Goal: Task Accomplishment & Management: Complete application form

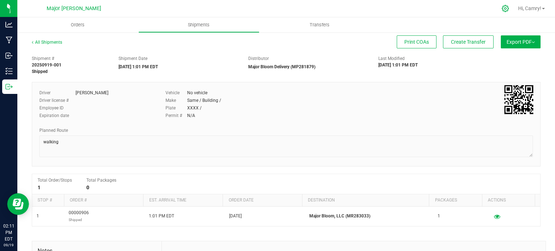
click at [502, 8] on icon at bounding box center [506, 9] width 8 height 8
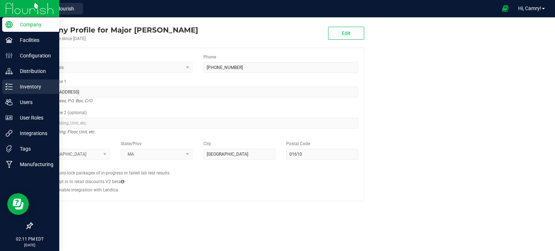
click at [5, 82] on div "Inventory" at bounding box center [30, 87] width 57 height 14
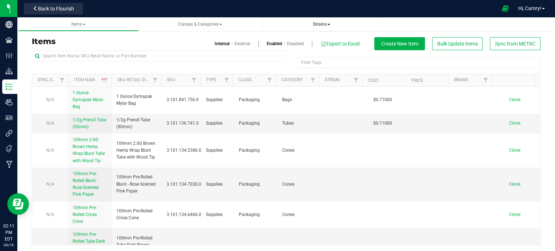
click at [321, 21] on span "Strains" at bounding box center [322, 24] width 110 height 6
click at [319, 29] on link "Strains" at bounding box center [321, 24] width 121 height 14
click at [325, 24] on span "Strains" at bounding box center [321, 24] width 17 height 5
click at [323, 42] on li "All strains" at bounding box center [322, 44] width 110 height 10
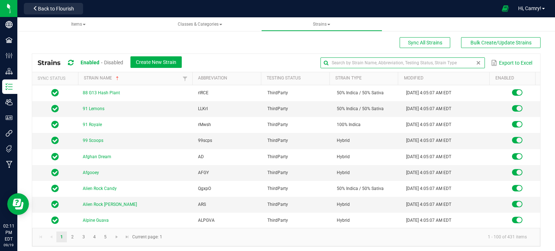
click at [456, 62] on input "text" at bounding box center [403, 62] width 164 height 11
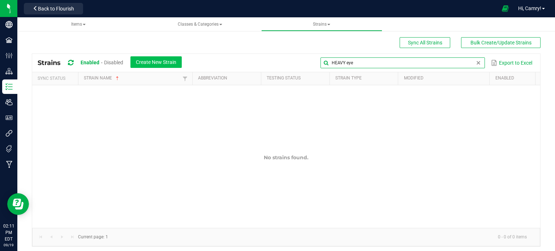
type input "HEAVY eye"
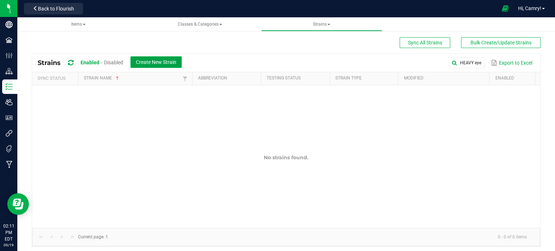
click at [149, 58] on button "Create New Strain" at bounding box center [155, 62] width 51 height 12
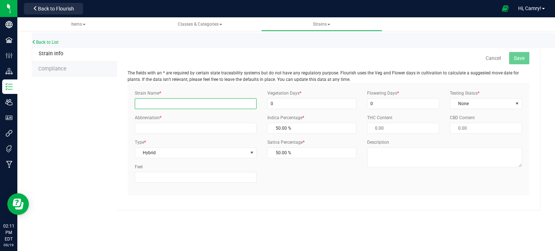
click at [217, 101] on input "Strain Name *" at bounding box center [196, 103] width 122 height 11
type input "J"
type input "Heavy Eye"
click at [300, 102] on input "0" at bounding box center [311, 103] width 89 height 11
type input "1"
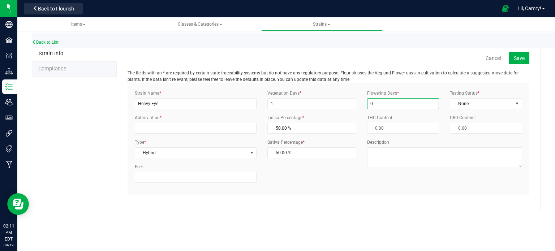
click at [391, 106] on input "0" at bounding box center [403, 103] width 72 height 11
type input "1"
click at [459, 102] on span "None" at bounding box center [481, 104] width 63 height 10
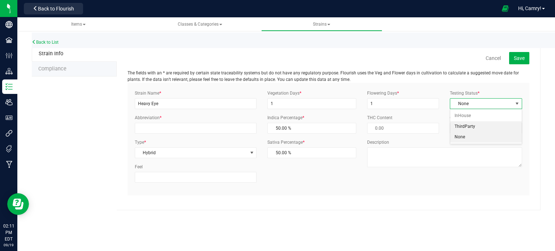
click at [464, 128] on li "ThirdParty" at bounding box center [486, 126] width 72 height 11
click at [227, 132] on input "Abbreviation *" at bounding box center [196, 128] width 122 height 11
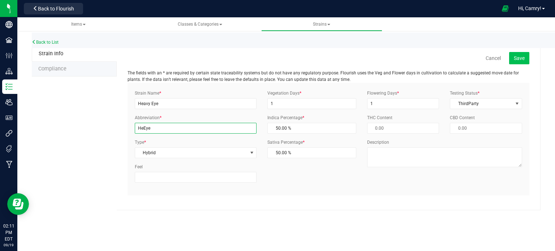
type input "HeEye"
click at [527, 61] on button "Save" at bounding box center [519, 58] width 20 height 12
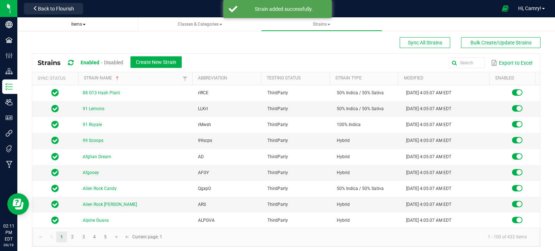
click at [67, 22] on span "Items" at bounding box center [79, 24] width 110 height 6
click at [77, 25] on span "Items" at bounding box center [78, 24] width 14 height 5
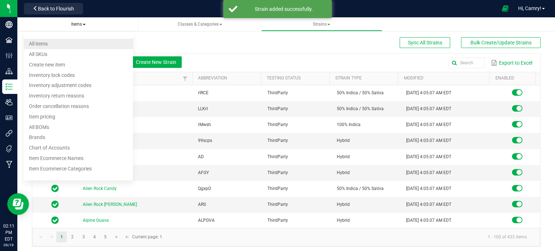
click at [72, 40] on li "All items" at bounding box center [79, 44] width 110 height 10
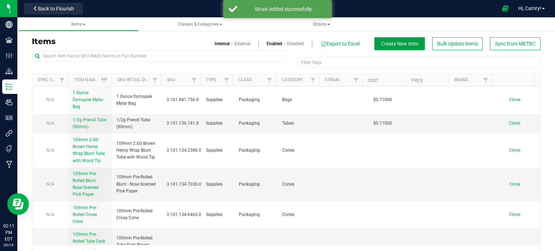
click at [414, 47] on button "Create New Item" at bounding box center [399, 43] width 51 height 13
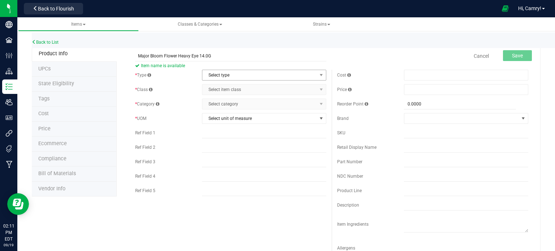
type input "Major Bloom Flower Heavy Eye 14.0G"
click at [228, 75] on span "Select type" at bounding box center [259, 75] width 115 height 10
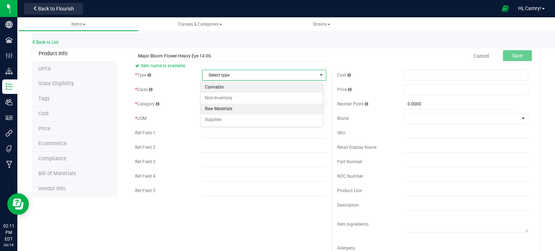
click at [232, 84] on li "Cannabis" at bounding box center [262, 87] width 122 height 11
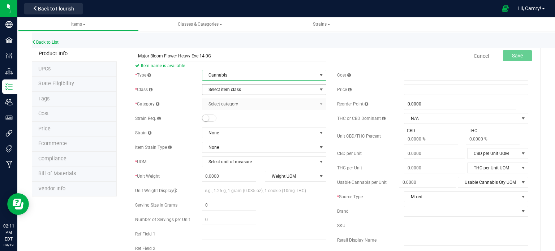
click at [243, 89] on span "Select item class" at bounding box center [259, 90] width 115 height 10
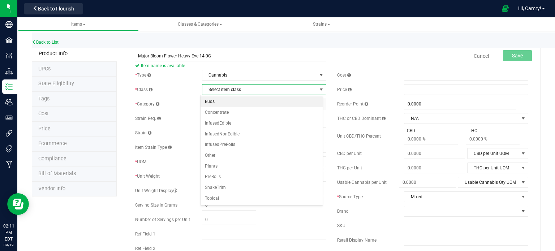
click at [236, 99] on li "Buds" at bounding box center [262, 101] width 122 height 11
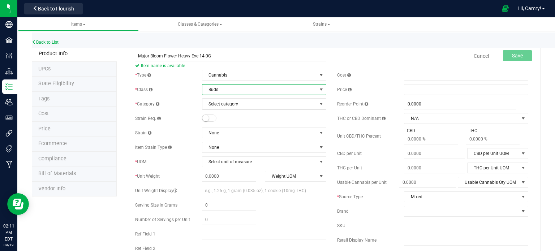
click at [241, 104] on span "Select category" at bounding box center [259, 104] width 115 height 10
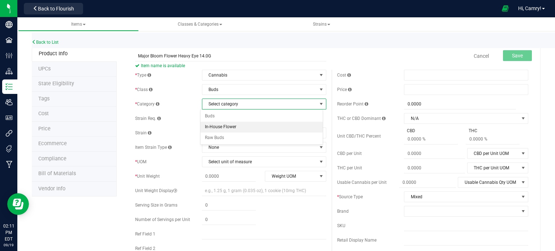
click at [237, 126] on li "In-House Flower" at bounding box center [262, 127] width 122 height 11
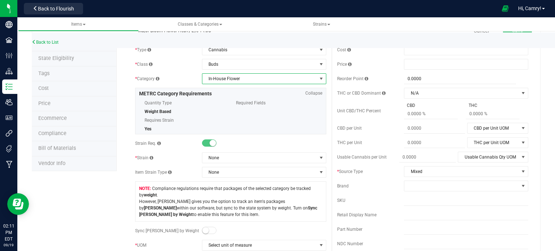
scroll to position [72, 0]
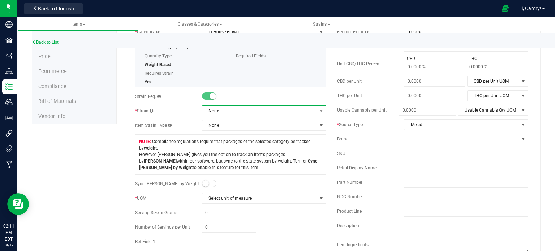
click at [241, 113] on span "None" at bounding box center [259, 111] width 115 height 10
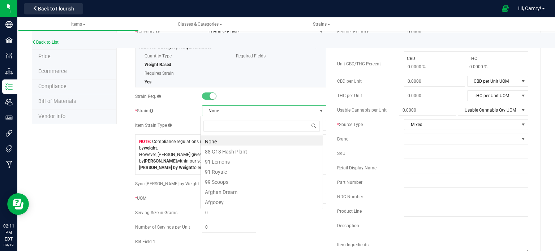
scroll to position [10, 123]
type input "heavy"
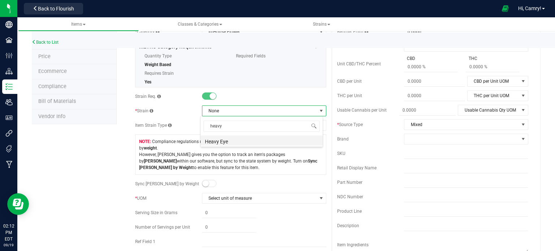
click at [239, 144] on li "Heavy Eye" at bounding box center [262, 141] width 122 height 10
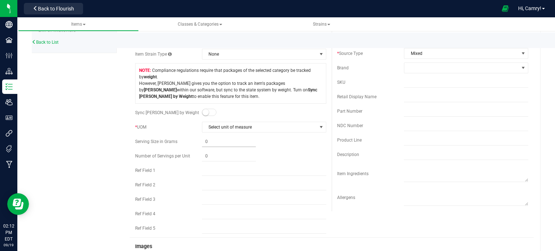
scroll to position [145, 0]
click at [209, 110] on span at bounding box center [209, 111] width 14 height 7
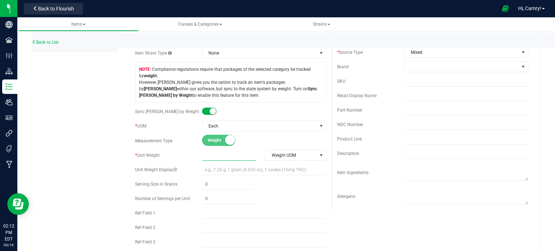
click at [215, 157] on span at bounding box center [229, 155] width 54 height 10
type input "14"
type input "14.0000"
click at [272, 155] on span "Weight UOM" at bounding box center [290, 155] width 51 height 10
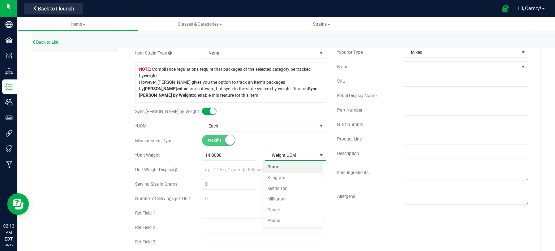
click at [275, 166] on li "Gram" at bounding box center [293, 167] width 60 height 11
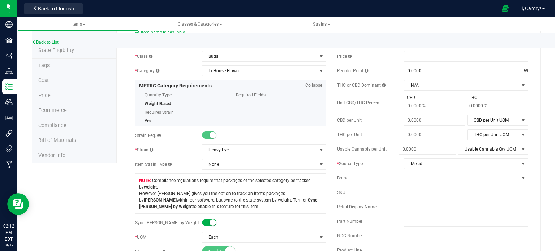
scroll to position [0, 0]
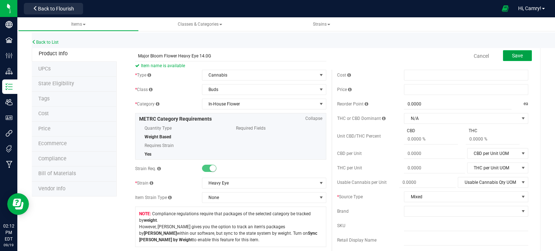
click at [505, 58] on button "Save" at bounding box center [517, 55] width 29 height 11
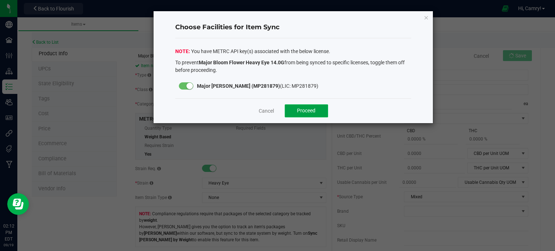
click at [293, 108] on button "Proceed" at bounding box center [306, 110] width 43 height 13
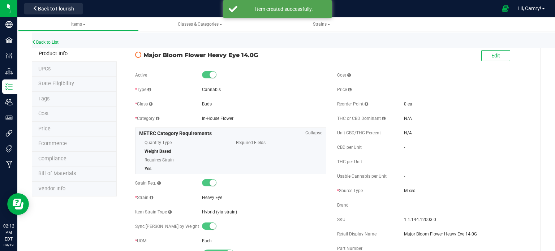
click at [69, 173] on span "Bill of Materials" at bounding box center [57, 174] width 38 height 6
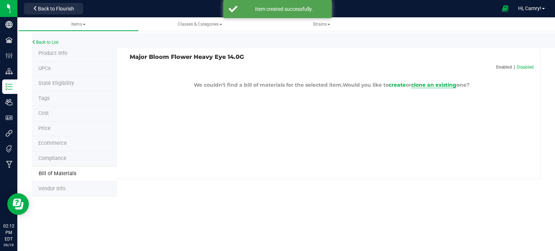
click at [432, 83] on span "clone an existing" at bounding box center [433, 85] width 45 height 7
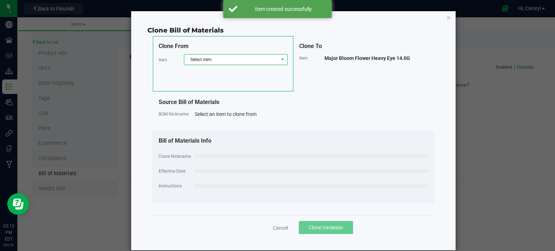
click at [237, 57] on span "Select item" at bounding box center [231, 60] width 94 height 10
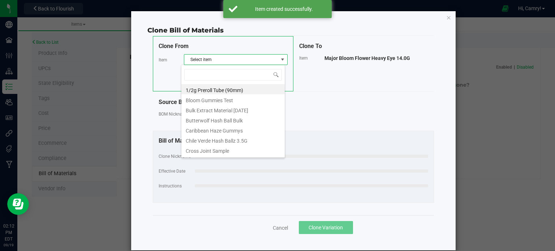
scroll to position [10, 104]
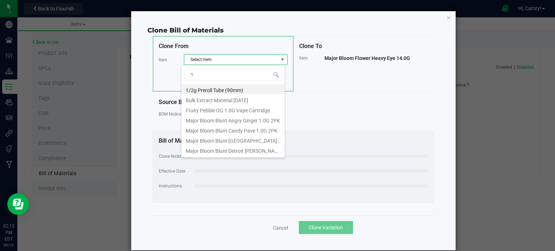
type input "14"
click at [269, 149] on li "Major Bloom Flower Chem Chillz 14.0G" at bounding box center [232, 150] width 103 height 10
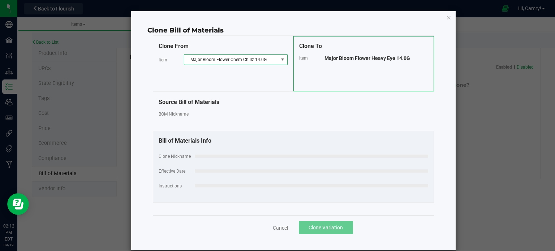
select select "724"
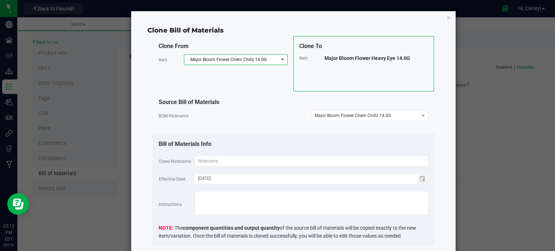
click at [361, 57] on span "Major Bloom Flower Heavy Eye 14.0G" at bounding box center [368, 58] width 86 height 6
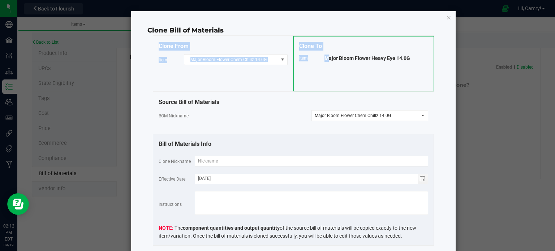
click at [361, 57] on span "Major Bloom Flower Heavy Eye 14.0G" at bounding box center [368, 58] width 86 height 6
copy div "Clone From Item Major Bloom Flower Chem Chillz 14.0G Clone To Item"
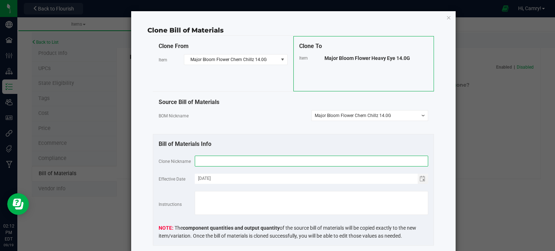
paste input "Major Bloom Flower Heavy Eye 14.0G"
type input "Major Bloom Flower Heavy Eye 14.0G"
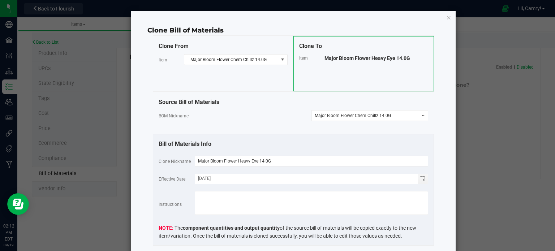
click at [258, 142] on div "Bill of Materials Info" at bounding box center [294, 144] width 270 height 9
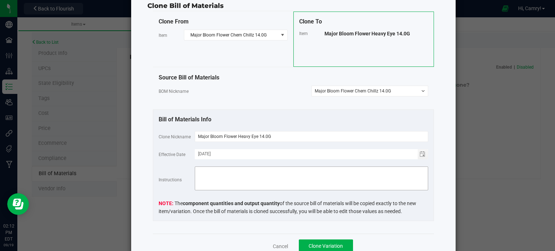
scroll to position [53, 0]
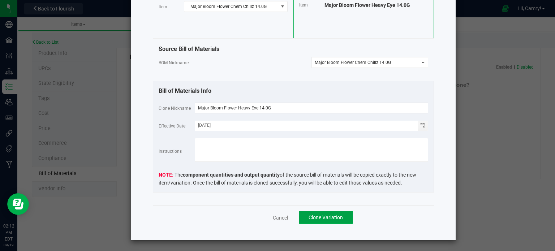
click at [338, 215] on span "Clone Variation" at bounding box center [326, 218] width 34 height 6
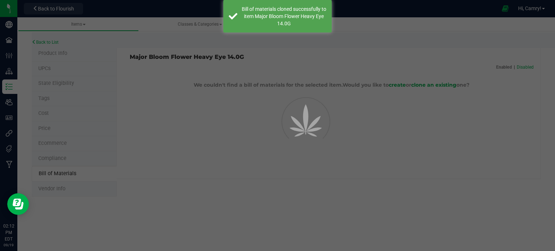
select select "911"
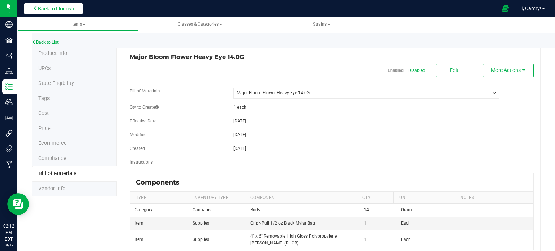
click at [55, 7] on span "Back to Flourish" at bounding box center [56, 9] width 36 height 6
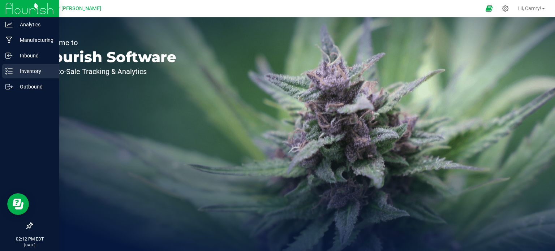
click at [17, 71] on p "Inventory" at bounding box center [34, 71] width 43 height 9
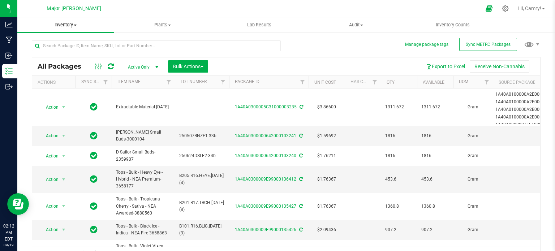
click at [73, 27] on span "Inventory" at bounding box center [65, 25] width 97 height 7
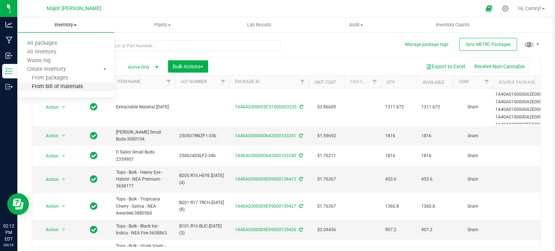
click at [71, 86] on span "From bill of materials" at bounding box center [49, 87] width 65 height 6
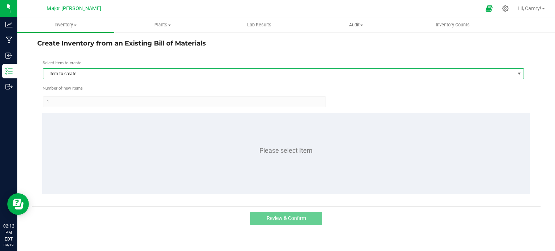
click at [347, 72] on span "Item to create" at bounding box center [278, 74] width 471 height 10
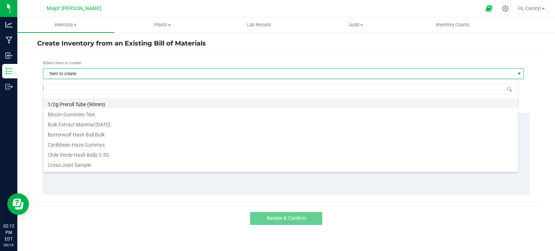
scroll to position [10, 476]
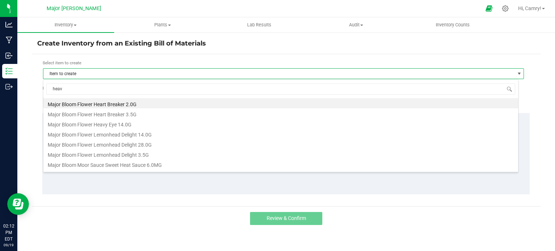
type input "heavy"
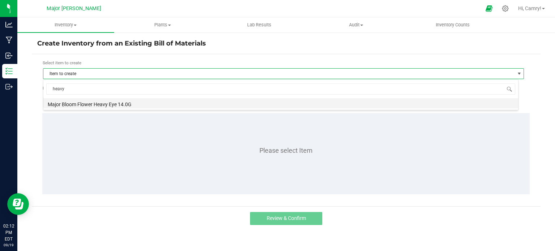
click at [262, 107] on li "Major Bloom Flower Heavy Eye 14.0G" at bounding box center [280, 103] width 475 height 10
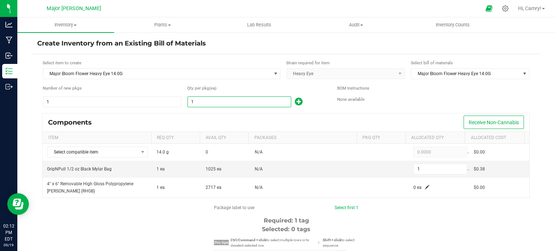
click at [248, 97] on input "1" at bounding box center [239, 102] width 103 height 10
type input "2"
type input "29"
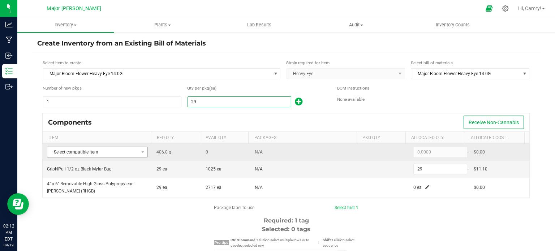
type input "29"
click at [116, 150] on span "Select compatible item" at bounding box center [92, 152] width 91 height 10
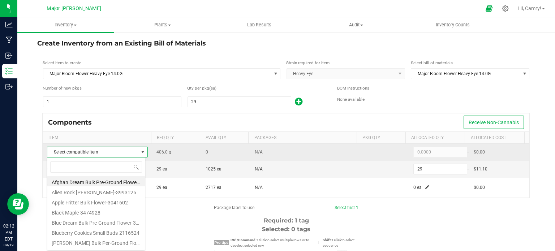
scroll to position [10, 98]
type input "heavy"
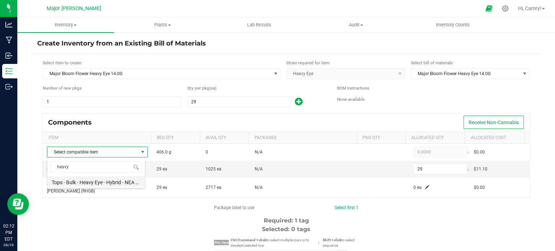
click at [100, 183] on li "Tops - Bulk - Heavy Eye - Hybrid - NEA Premium-3658177" at bounding box center [96, 181] width 98 height 10
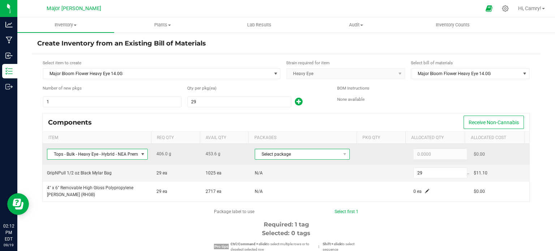
click at [279, 155] on span "Select package" at bounding box center [297, 154] width 85 height 10
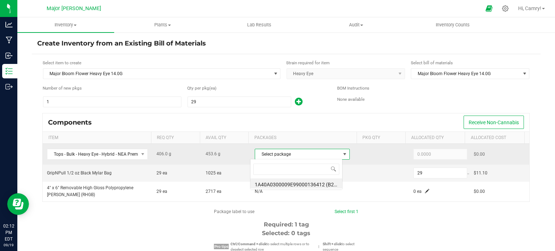
scroll to position [10, 93]
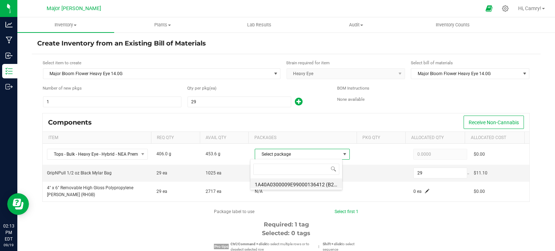
click at [295, 181] on li "1A40A0300009E99000136412 (B205.R16.HEYE.06.03.25 (4))" at bounding box center [296, 184] width 92 height 10
type input "406.0000"
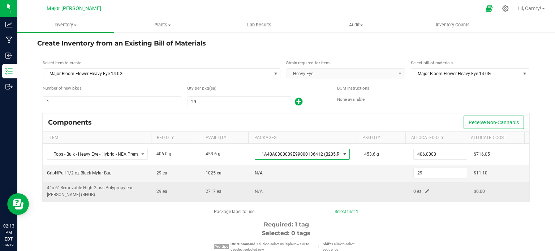
click at [425, 189] on span at bounding box center [427, 191] width 4 height 4
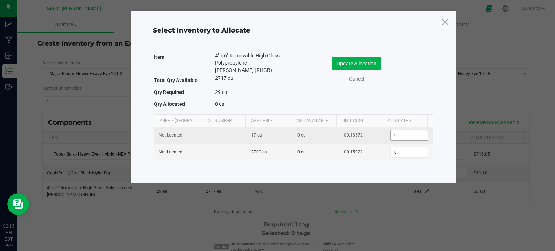
click at [400, 130] on input "0" at bounding box center [409, 135] width 37 height 10
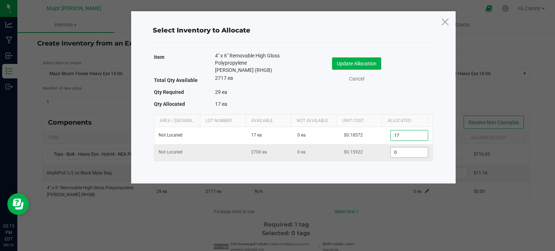
type input "17"
click at [405, 147] on input "0" at bounding box center [409, 152] width 37 height 10
type input "12"
click at [365, 61] on button "Update Allocation" at bounding box center [356, 63] width 49 height 12
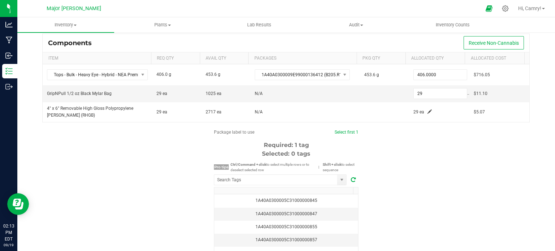
scroll to position [108, 0]
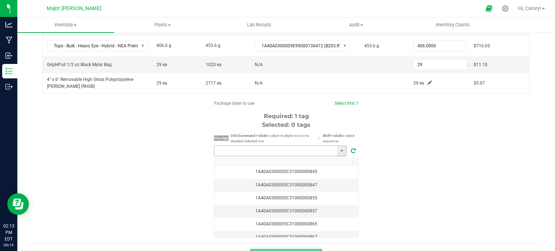
click at [305, 147] on input "NO DATA FOUND" at bounding box center [275, 151] width 123 height 10
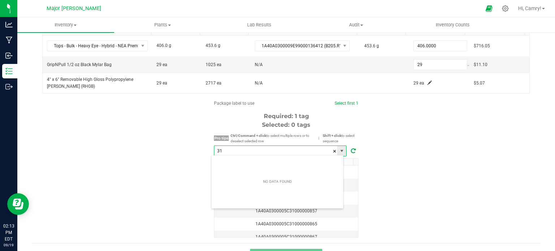
scroll to position [10, 133]
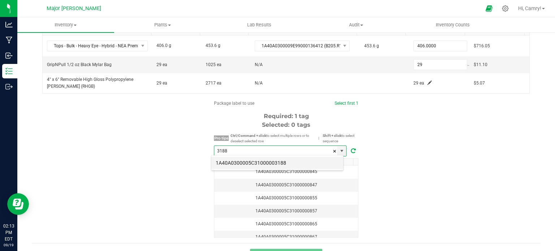
click at [302, 165] on li "1A40A0300005C31000003188" at bounding box center [277, 163] width 132 height 12
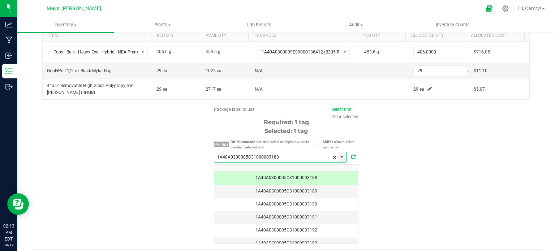
scroll to position [123, 0]
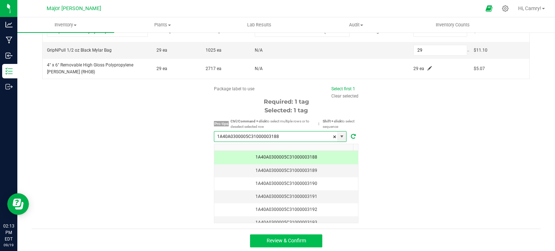
type input "1A40A0300005C31000003188"
click at [301, 238] on span "Review & Confirm" at bounding box center [286, 241] width 39 height 6
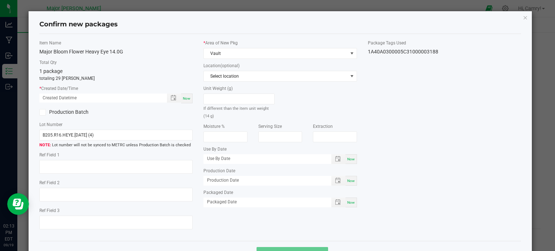
drag, startPoint x: 179, startPoint y: 95, endPoint x: 185, endPoint y: 96, distance: 6.8
click at [179, 95] on span "Toggle popup" at bounding box center [174, 98] width 14 height 9
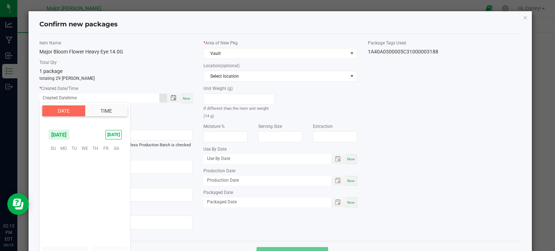
scroll to position [117233, 0]
click at [181, 99] on div "Now" at bounding box center [187, 99] width 12 height 10
type input "09/19/2025 02:13 PM"
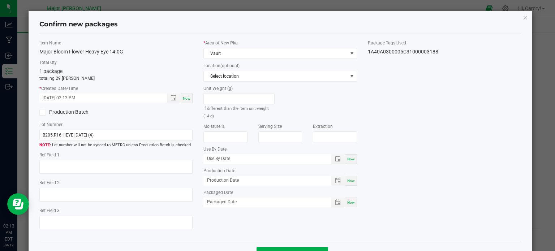
scroll to position [26, 0]
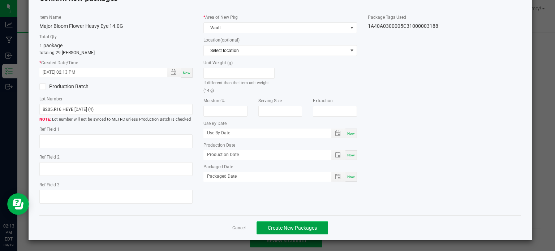
click at [299, 227] on span "Create New Packages" at bounding box center [292, 228] width 49 height 6
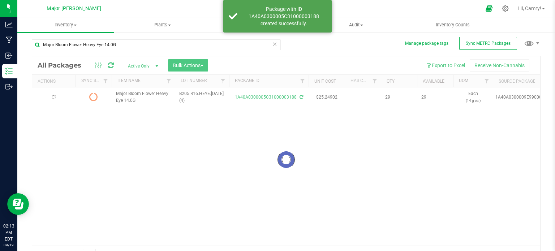
scroll to position [13, 0]
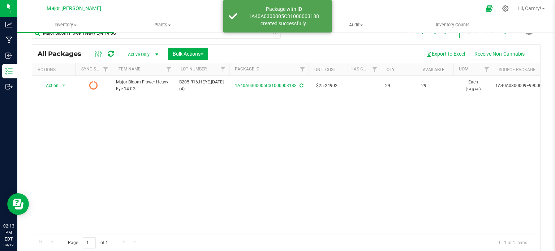
click at [113, 52] on div at bounding box center [104, 54] width 24 height 9
click at [110, 53] on icon at bounding box center [111, 53] width 6 height 7
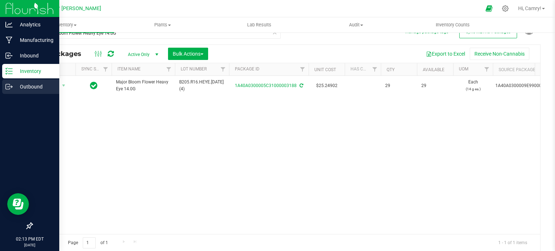
click at [11, 87] on line at bounding box center [10, 87] width 4 height 0
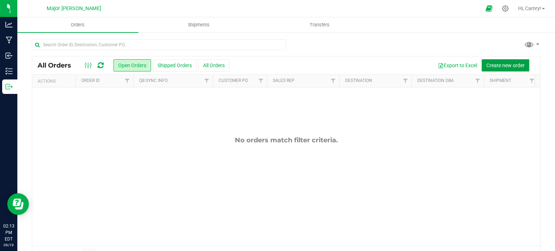
click at [492, 66] on span "Create new order" at bounding box center [505, 66] width 38 height 6
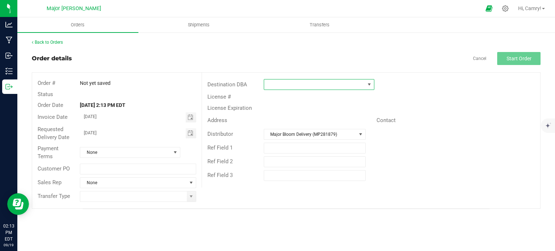
click at [284, 85] on span at bounding box center [314, 85] width 101 height 10
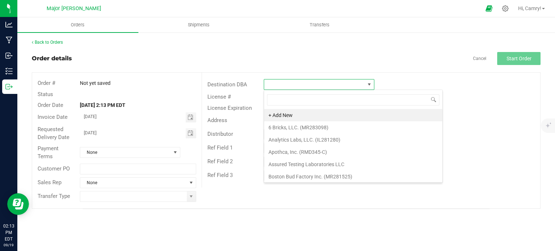
scroll to position [10, 111]
type input "a"
type input "major"
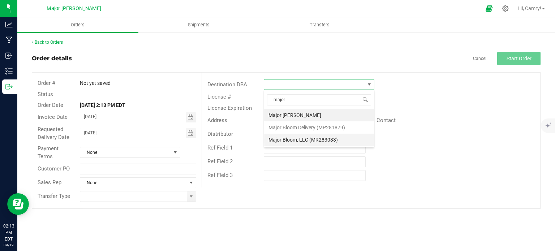
click at [280, 142] on li "Major Bloom, LLC (MR283033)" at bounding box center [319, 140] width 110 height 12
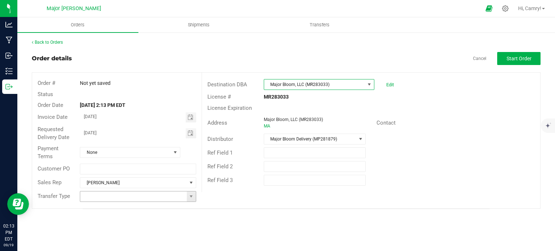
click at [180, 200] on input at bounding box center [133, 197] width 106 height 10
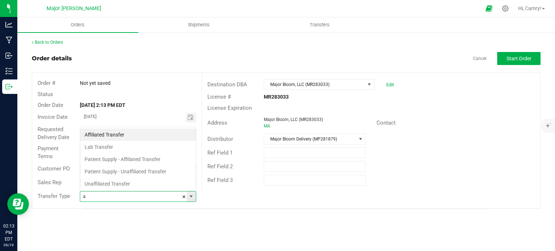
scroll to position [36131, 36025]
click at [147, 138] on li "Affiliated Transfer" at bounding box center [138, 135] width 116 height 12
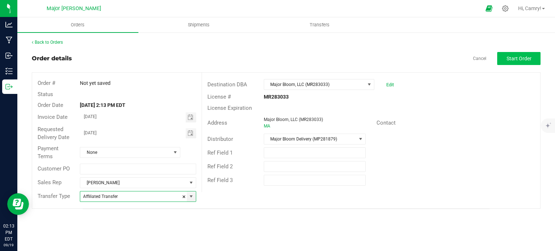
type input "Affiliated Transfer"
click at [514, 56] on span "Start Order" at bounding box center [519, 59] width 25 height 6
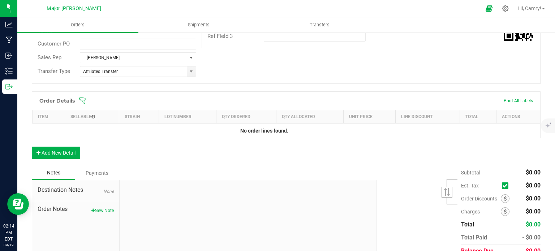
scroll to position [145, 0]
click at [61, 152] on button "Add New Detail" at bounding box center [56, 152] width 48 height 12
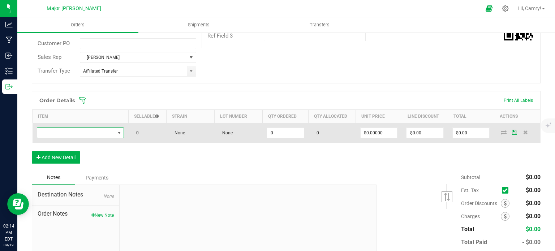
click at [76, 128] on span "NO DATA FOUND" at bounding box center [76, 133] width 78 height 10
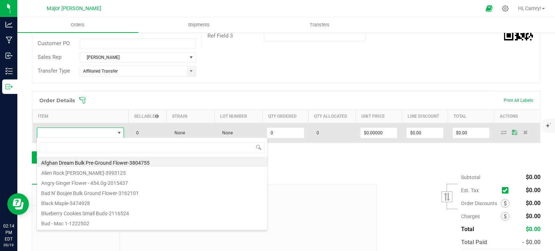
scroll to position [10, 85]
type input "heavy e"
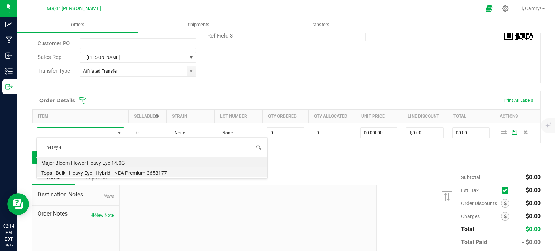
click at [96, 168] on li "Tops - Bulk - Heavy Eye - Hybrid - NEA Premium-3658177" at bounding box center [152, 172] width 231 height 10
type input "0.0000 g"
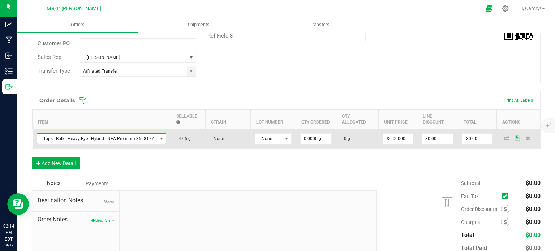
click at [103, 136] on span "Tops - Bulk - Heavy Eye - Hybrid - NEA Premium-3658177" at bounding box center [97, 139] width 120 height 10
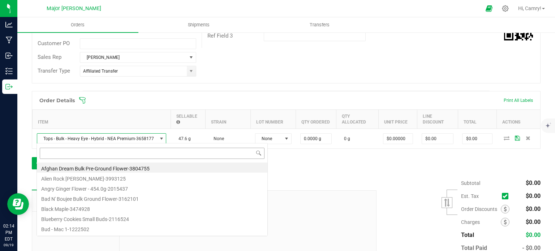
scroll to position [10, 128]
type input "heavy"
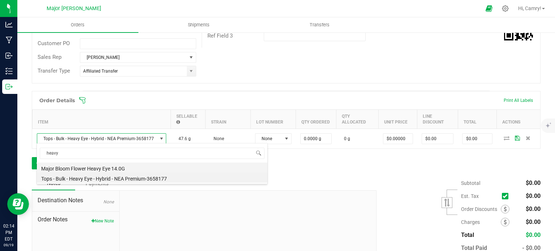
click at [100, 167] on li "Major Bloom Flower Heavy Eye 14.0G" at bounding box center [152, 168] width 231 height 10
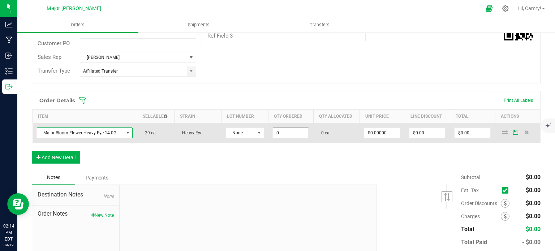
click at [282, 132] on input "0" at bounding box center [291, 133] width 36 height 10
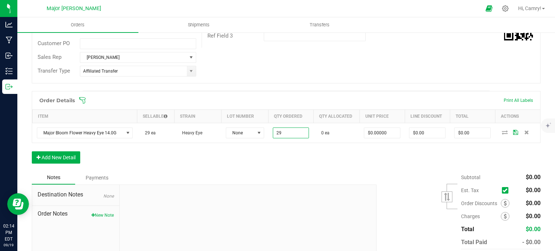
type input "29 ea"
click at [419, 163] on div "Order Details Print All Labels Item Sellable Strain Lot Number Qty Ordered Qty …" at bounding box center [286, 131] width 509 height 80
click at [502, 133] on icon at bounding box center [505, 132] width 6 height 4
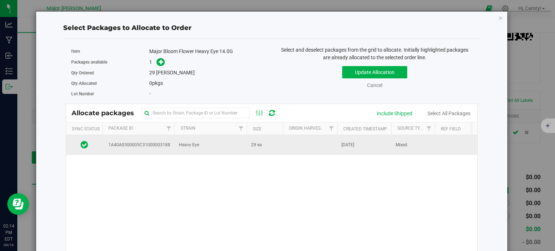
click at [319, 144] on td at bounding box center [310, 145] width 54 height 20
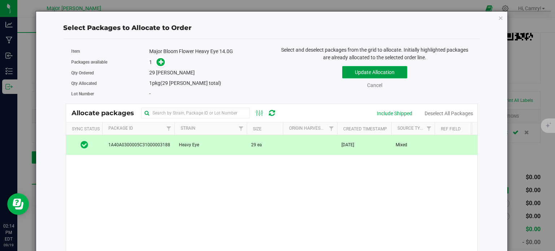
click at [362, 70] on button "Update Allocation" at bounding box center [374, 72] width 65 height 12
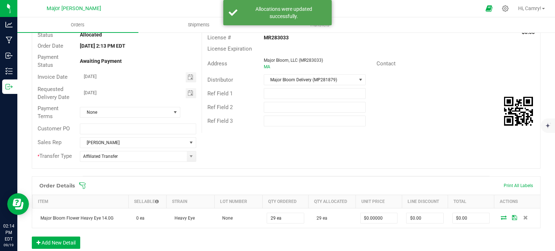
scroll to position [0, 0]
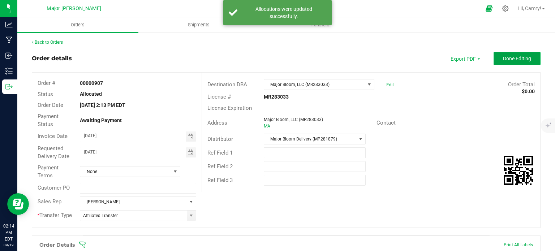
click at [508, 61] on span "Done Editing" at bounding box center [517, 59] width 28 height 6
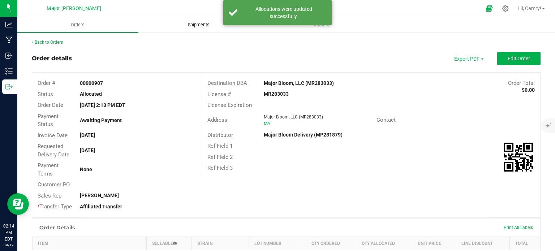
click at [200, 23] on span "Shipments" at bounding box center [198, 25] width 41 height 7
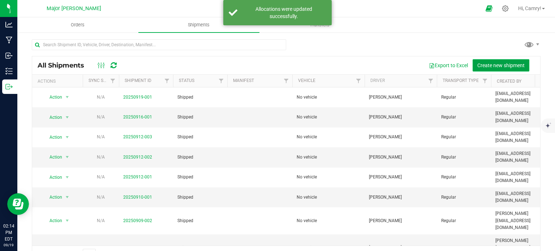
click at [483, 65] on span "Create new shipment" at bounding box center [500, 66] width 47 height 6
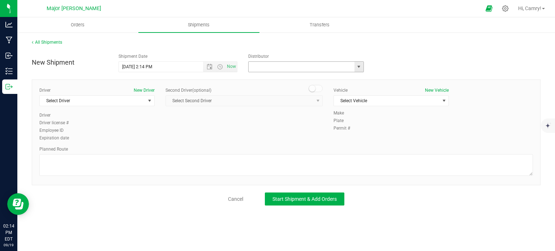
click at [268, 63] on input "text" at bounding box center [300, 67] width 103 height 10
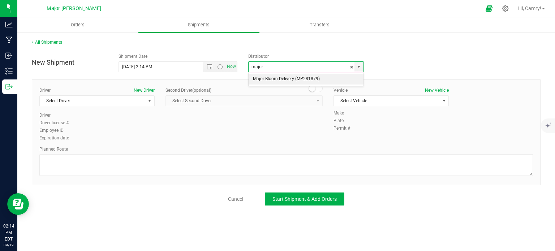
click at [267, 76] on li "Major Bloom Delivery (MP281879)" at bounding box center [306, 79] width 115 height 11
type input "Major Bloom Delivery (MP281879)"
click at [379, 103] on span "Select Vehicle" at bounding box center [387, 101] width 106 height 10
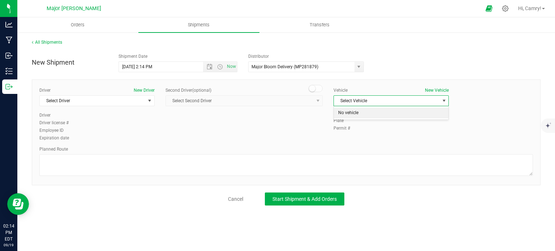
click at [373, 114] on li "No vehicle" at bounding box center [391, 113] width 115 height 11
click at [216, 181] on div "Driver New Driver Select Driver Select Driver Camry Davis Valentin Faybushevich…" at bounding box center [286, 133] width 509 height 106
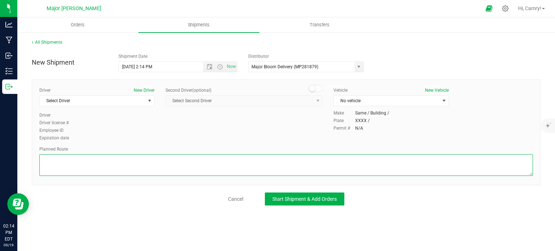
click at [215, 168] on textarea at bounding box center [286, 165] width 494 height 22
type textarea "walking"
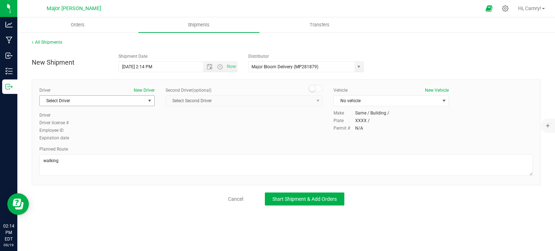
click at [133, 99] on span "Select Driver" at bounding box center [93, 101] width 106 height 10
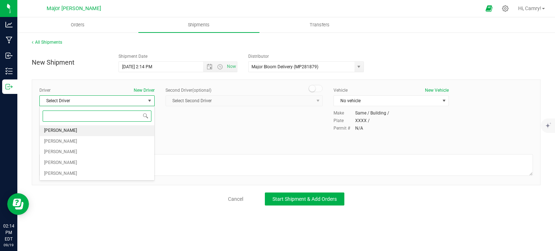
click at [126, 126] on li "Camry Davis" at bounding box center [97, 130] width 115 height 11
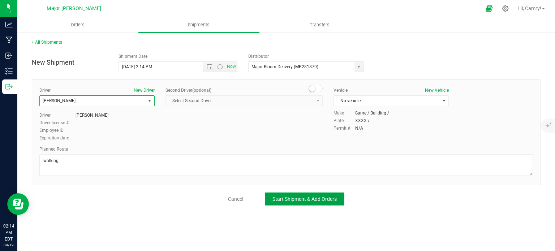
click at [279, 193] on button "Start Shipment & Add Orders" at bounding box center [305, 199] width 80 height 13
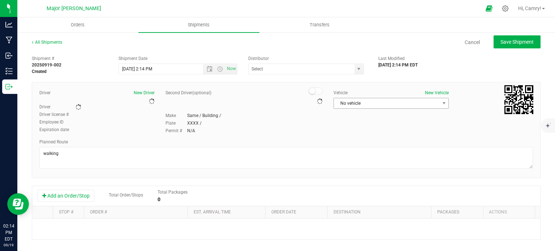
type input "Major Bloom Delivery (MP281879)"
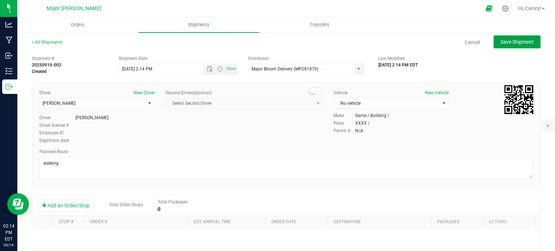
click at [509, 44] on span "Save Shipment" at bounding box center [517, 42] width 33 height 6
type input "9/19/2025 6:14 PM"
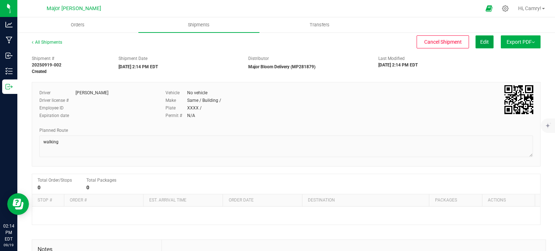
click at [482, 40] on span "Edit" at bounding box center [484, 42] width 9 height 6
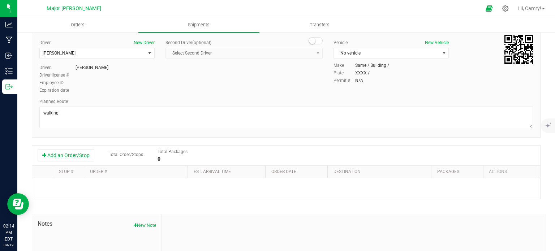
scroll to position [117, 0]
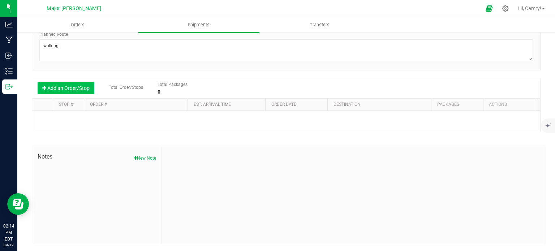
click at [72, 90] on button "Add an Order/Stop" at bounding box center [66, 88] width 57 height 12
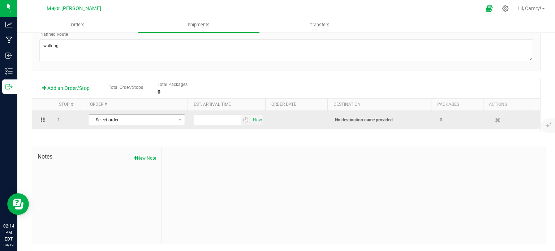
drag, startPoint x: 114, startPoint y: 113, endPoint x: 115, endPoint y: 117, distance: 3.7
click at [114, 114] on td "Select order 00000907" at bounding box center [137, 120] width 105 height 18
drag, startPoint x: 126, startPoint y: 117, endPoint x: 129, endPoint y: 124, distance: 7.8
click at [126, 117] on span "Select order" at bounding box center [132, 120] width 86 height 10
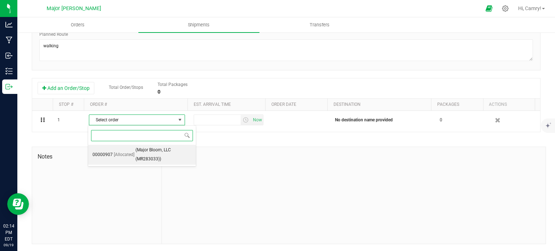
click at [138, 152] on span "(Major Bloom, LLC (MR283033))" at bounding box center [164, 155] width 56 height 18
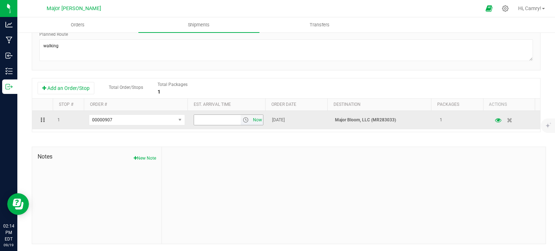
click at [252, 119] on span "Now" at bounding box center [258, 120] width 12 height 10
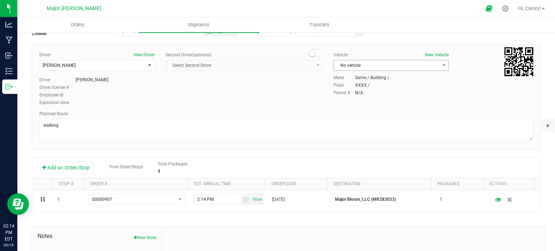
scroll to position [0, 0]
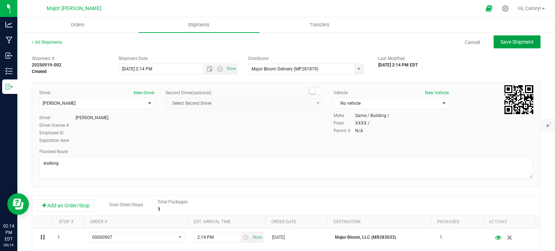
click at [507, 44] on span "Save Shipment" at bounding box center [517, 42] width 33 height 6
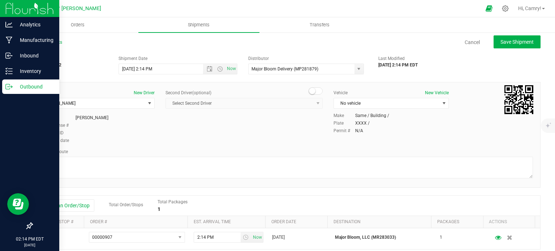
type input "9/19/2025 6:14 PM"
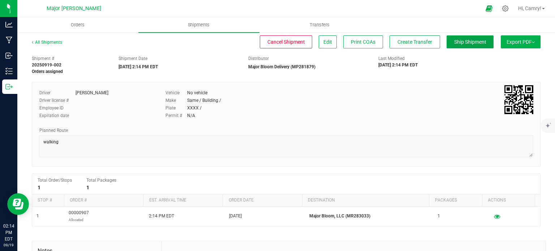
click at [460, 43] on span "Ship Shipment" at bounding box center [470, 42] width 32 height 6
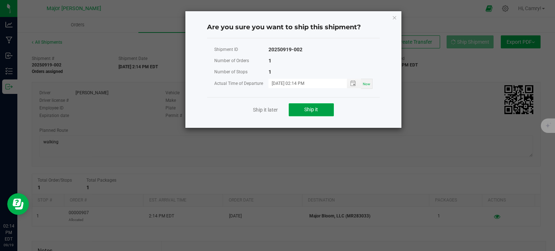
click at [308, 104] on button "Ship it" at bounding box center [311, 109] width 45 height 13
